Goal: Book appointment/travel/reservation

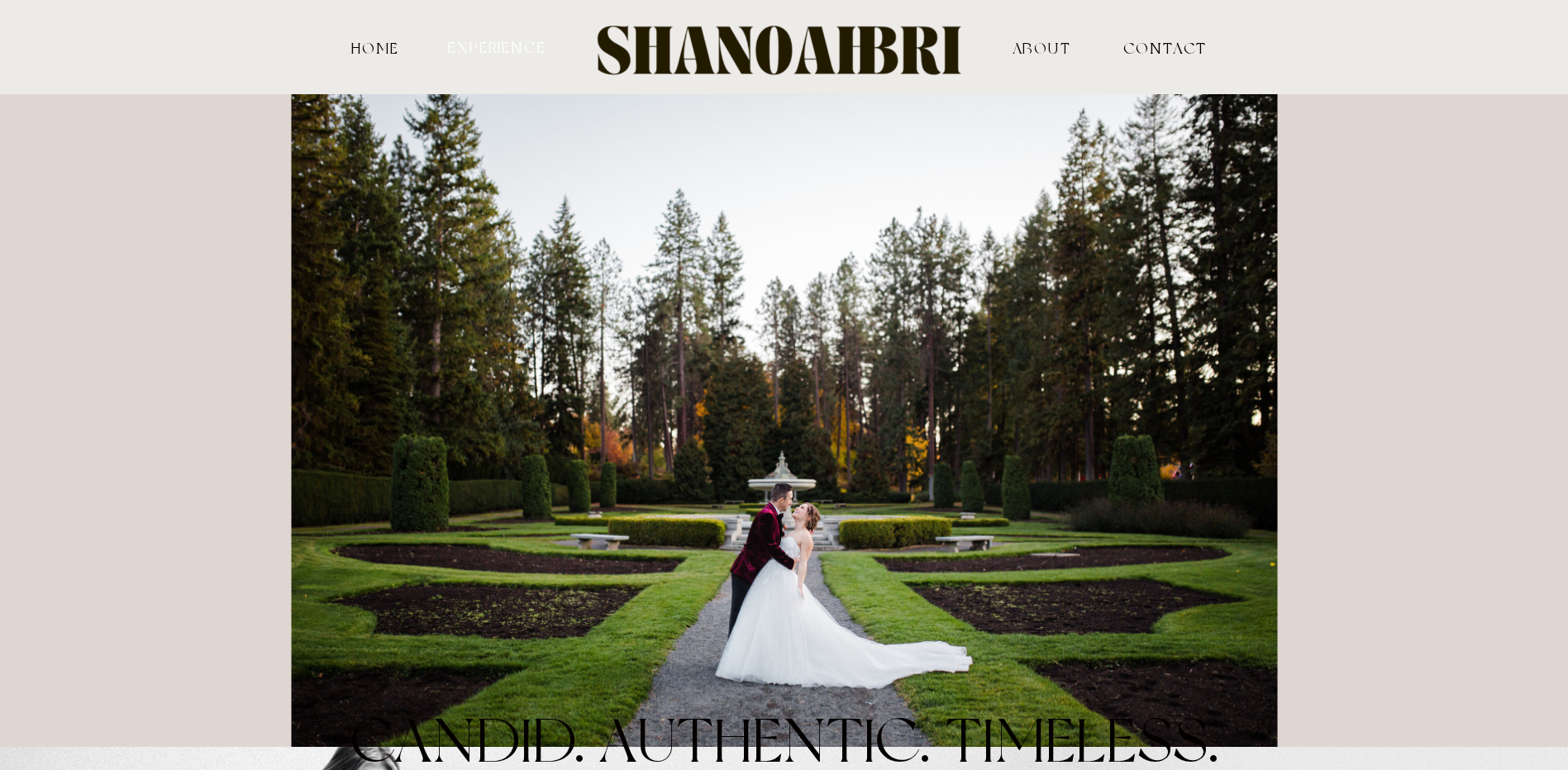
click at [469, 49] on nav "experience" at bounding box center [498, 46] width 103 height 16
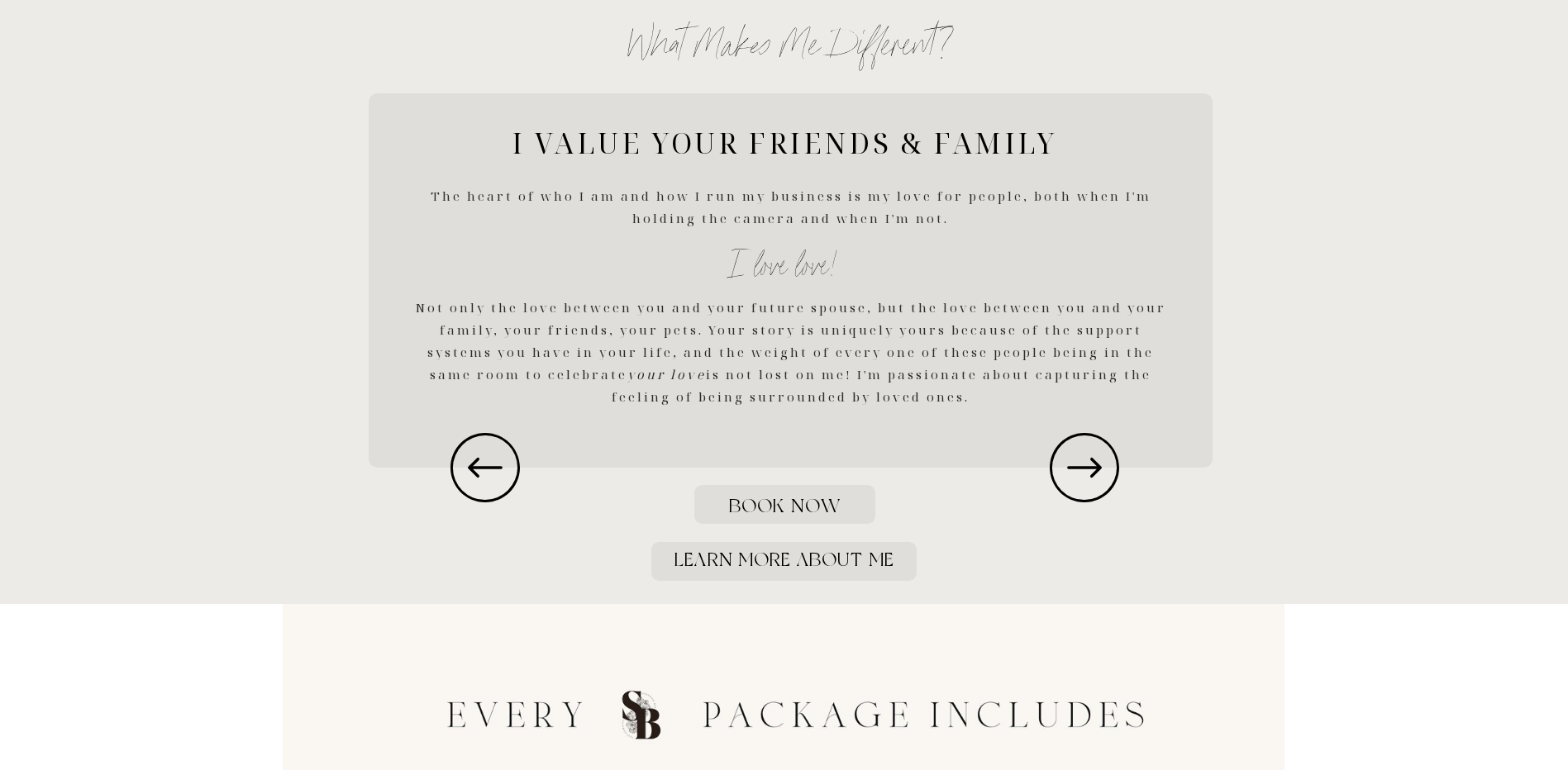
scroll to position [2397, 0]
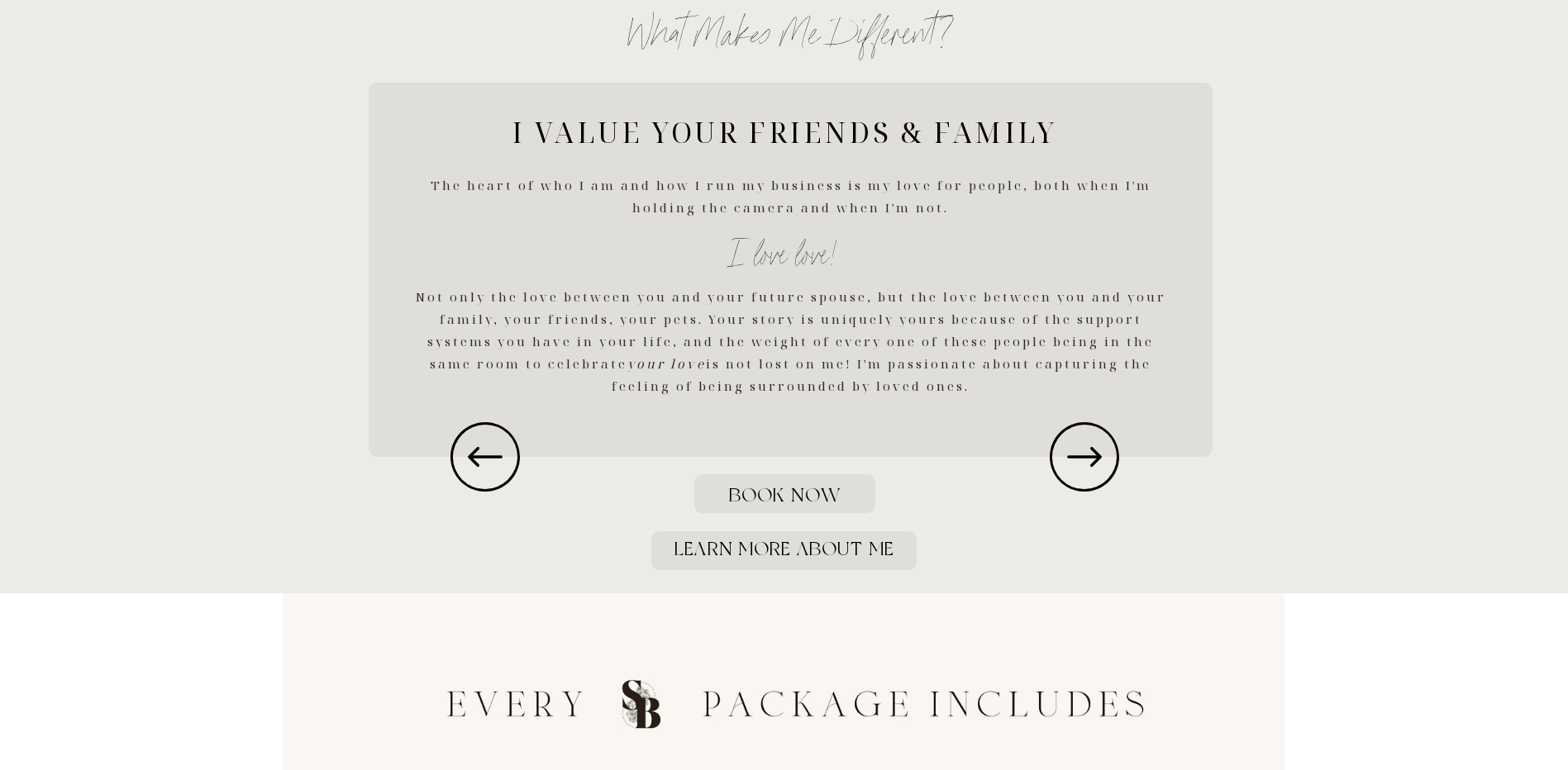
click at [748, 499] on h1 "Book Now" at bounding box center [786, 497] width 124 height 33
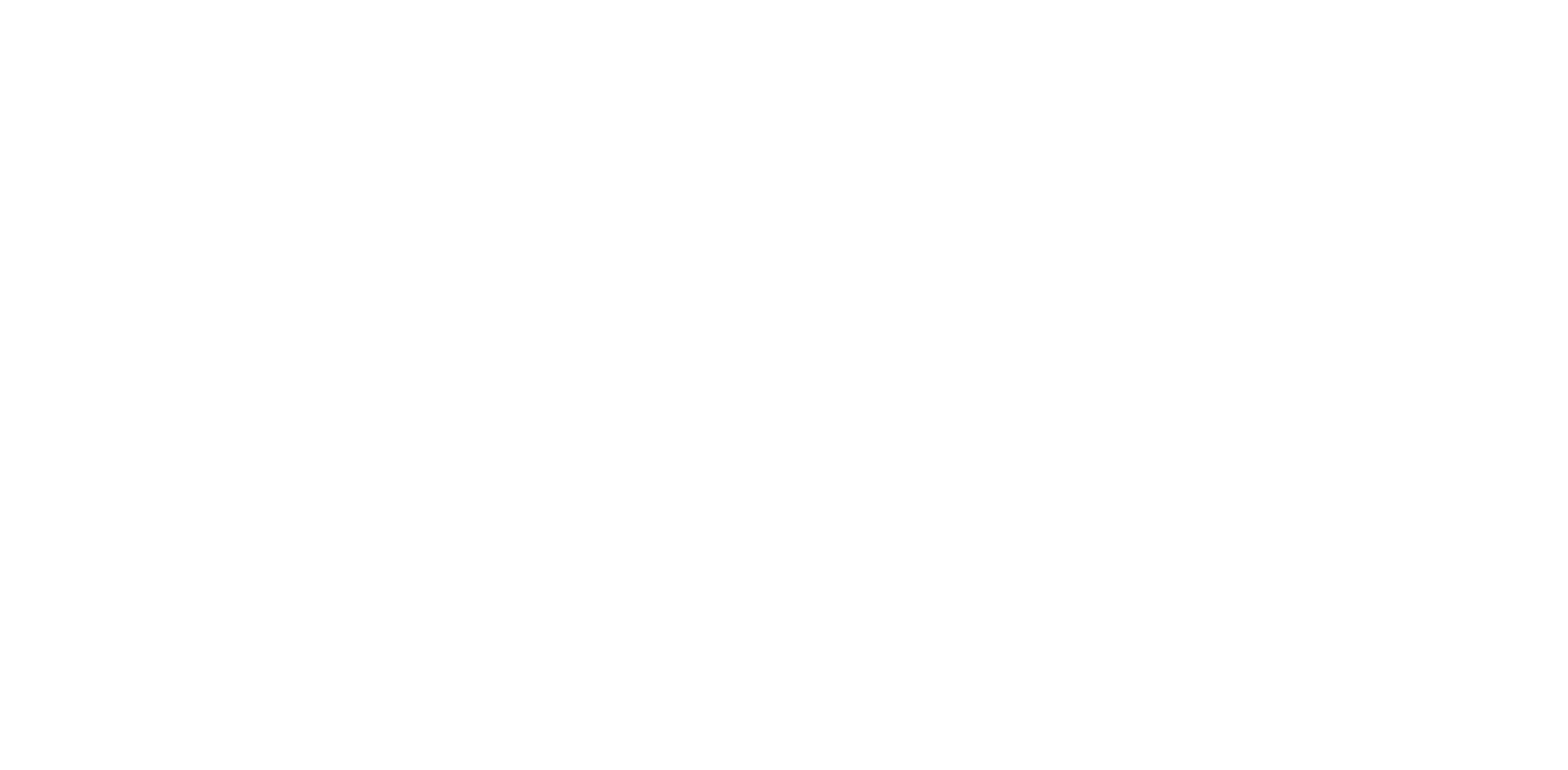
scroll to position [1157, 0]
